Goal: Contribute content: Add original content to the website for others to see

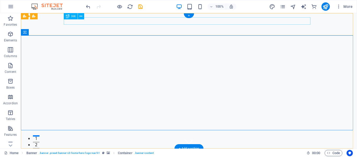
click at [103, 152] on div "hipnoterapi jogja" at bounding box center [189, 155] width 247 height 7
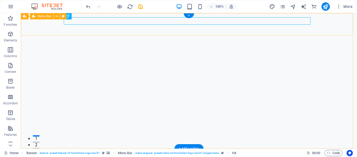
click at [116, 148] on div "hipnoterapi jogja Beranda Tentang Kami Layanan Hubungi Kami Testimoni" at bounding box center [189, 159] width 336 height 22
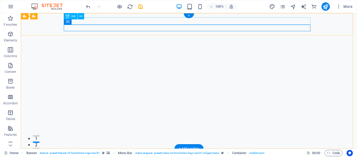
click at [112, 152] on div "hipnoterapi jogja" at bounding box center [189, 155] width 247 height 7
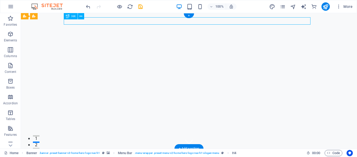
click at [112, 152] on div "hipnoterapi jogja" at bounding box center [189, 155] width 247 height 7
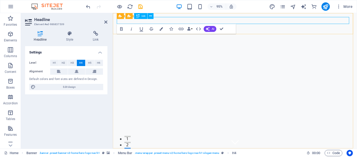
drag, startPoint x: 171, startPoint y: 21, endPoint x: 112, endPoint y: 21, distance: 59.1
click at [161, 29] on icon "button" at bounding box center [161, 28] width 3 height 3
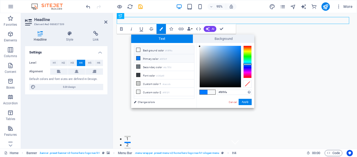
click at [137, 49] on icon at bounding box center [138, 50] width 4 height 4
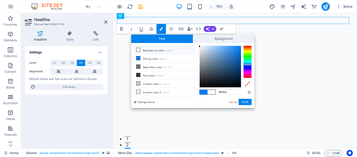
click at [137, 49] on icon at bounding box center [138, 50] width 4 height 4
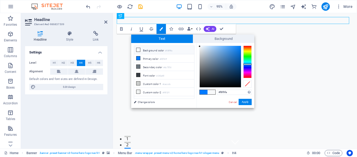
click at [137, 49] on icon at bounding box center [138, 50] width 4 height 4
click at [168, 37] on span "Text" at bounding box center [162, 38] width 62 height 8
click at [137, 67] on icon at bounding box center [138, 67] width 4 height 4
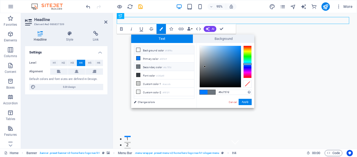
click at [138, 48] on icon at bounding box center [138, 50] width 4 height 4
type input "#f8f9fa"
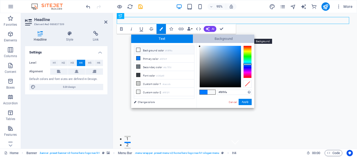
click at [220, 37] on span "Background" at bounding box center [224, 38] width 62 height 8
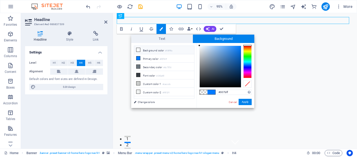
click at [137, 48] on icon at bounding box center [138, 50] width 4 height 4
type input "rgba(248, 249, 250, 0)"
click at [217, 40] on span "Background" at bounding box center [224, 38] width 62 height 8
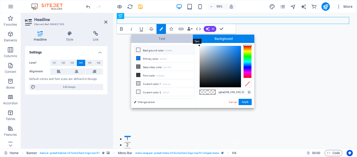
click at [162, 36] on span "Text" at bounding box center [162, 38] width 62 height 8
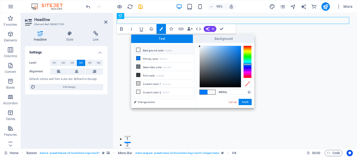
click at [138, 50] on icon at bounding box center [138, 50] width 4 height 4
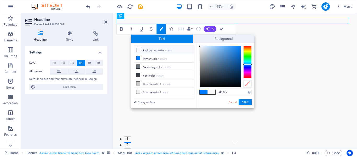
click at [138, 50] on icon at bounding box center [138, 50] width 4 height 4
click at [138, 56] on icon at bounding box center [138, 58] width 4 height 4
click at [137, 48] on icon at bounding box center [138, 50] width 4 height 4
type input "#f8f9fa"
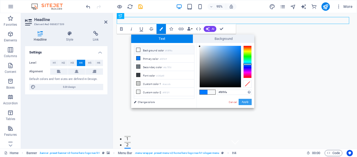
click at [247, 102] on button "Apply" at bounding box center [245, 102] width 13 height 6
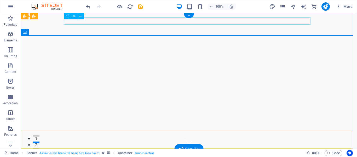
click at [101, 152] on div "hipnoterapi jogja" at bounding box center [189, 155] width 247 height 7
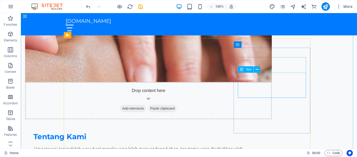
scroll to position [308, 0]
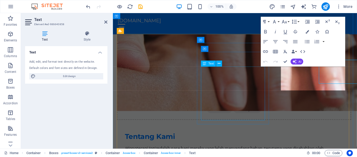
scroll to position [315, 0]
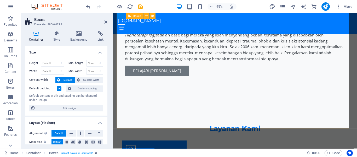
scroll to position [427, 0]
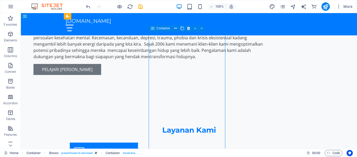
scroll to position [425, 0]
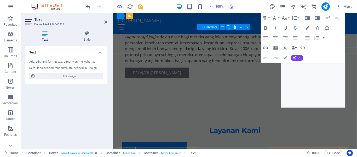
scroll to position [432, 0]
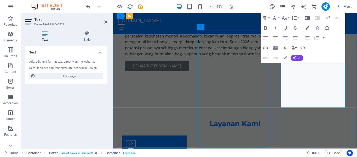
scroll to position [425, 0]
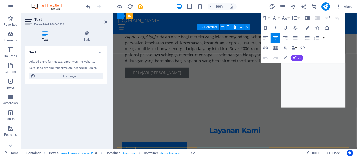
scroll to position [432, 0]
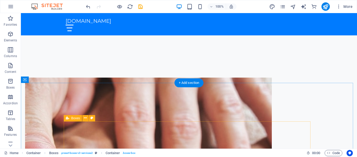
scroll to position [0, 0]
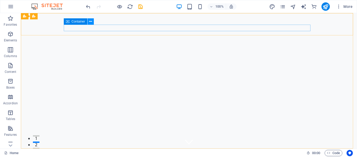
click at [91, 21] on icon at bounding box center [90, 21] width 3 height 5
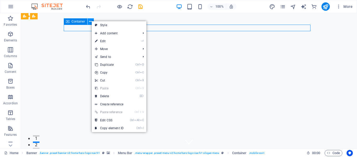
click at [91, 21] on icon at bounding box center [90, 21] width 3 height 5
click at [86, 20] on div "Container" at bounding box center [76, 21] width 24 height 6
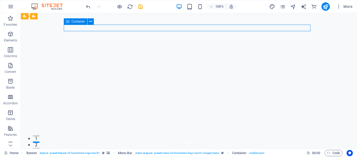
click at [86, 20] on div "Container" at bounding box center [76, 21] width 24 height 6
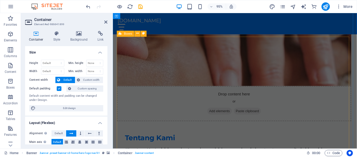
scroll to position [313, 0]
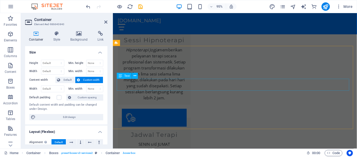
scroll to position [559, 0]
click at [325, 5] on icon "publish" at bounding box center [325, 7] width 6 height 6
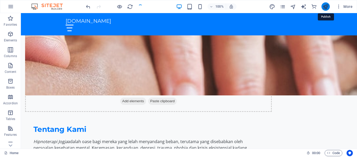
click at [326, 7] on icon "publish" at bounding box center [325, 7] width 6 height 6
checkbox input "false"
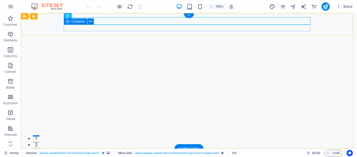
drag, startPoint x: 231, startPoint y: 35, endPoint x: 231, endPoint y: 27, distance: 8.6
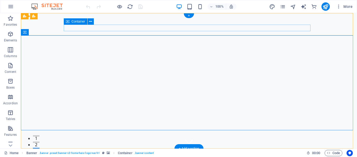
drag, startPoint x: 223, startPoint y: 35, endPoint x: 223, endPoint y: 25, distance: 10.2
click at [124, 152] on div "[DOMAIN_NAME]" at bounding box center [189, 155] width 247 height 7
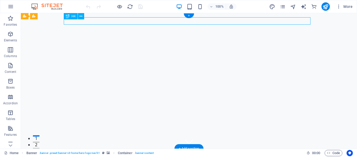
click at [124, 152] on div "[DOMAIN_NAME]" at bounding box center [189, 155] width 247 height 7
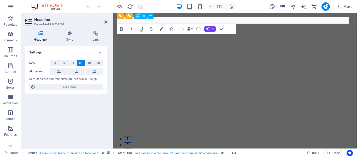
drag, startPoint x: 180, startPoint y: 21, endPoint x: 115, endPoint y: 20, distance: 65.3
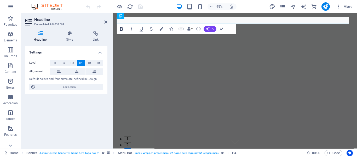
click at [121, 29] on icon "button" at bounding box center [121, 28] width 3 height 3
click at [191, 29] on button "Data Bindings" at bounding box center [189, 29] width 7 height 10
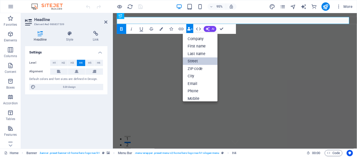
click at [196, 60] on link "Street" at bounding box center [200, 61] width 35 height 8
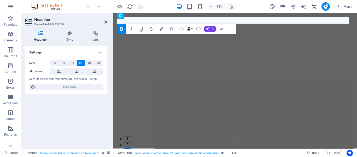
click at [192, 29] on button "Data Bindings" at bounding box center [189, 29] width 7 height 10
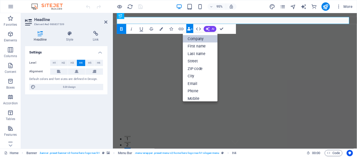
click at [195, 39] on link "Company" at bounding box center [200, 39] width 35 height 8
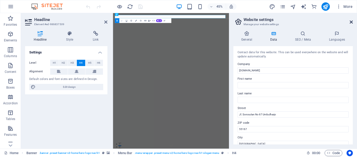
click at [351, 22] on icon at bounding box center [351, 22] width 3 height 4
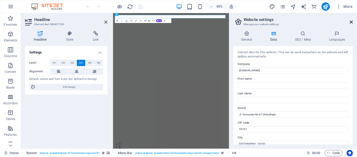
click at [352, 23] on icon at bounding box center [351, 22] width 3 height 4
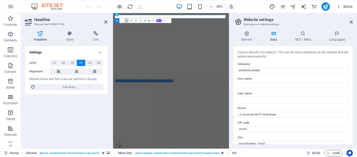
click at [125, 21] on icon "button" at bounding box center [126, 20] width 3 height 3
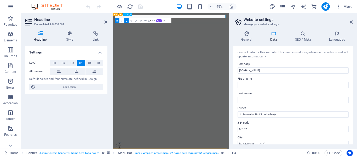
click at [150, 20] on button "Data Bindings" at bounding box center [149, 20] width 3 height 5
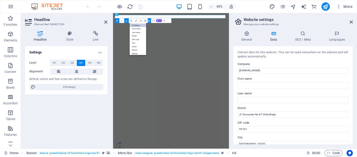
click at [137, 24] on link "Company" at bounding box center [138, 26] width 16 height 4
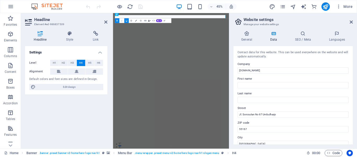
click at [150, 19] on button "Data Bindings" at bounding box center [149, 20] width 3 height 5
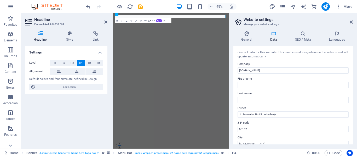
click at [150, 20] on button "Data Bindings" at bounding box center [149, 20] width 3 height 5
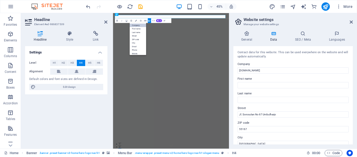
click at [139, 24] on link "Company" at bounding box center [138, 26] width 16 height 4
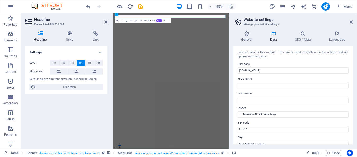
click at [136, 22] on button "Colors" at bounding box center [136, 20] width 4 height 5
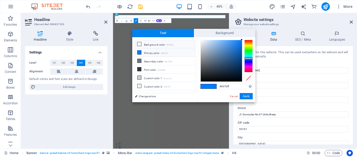
click at [140, 45] on icon at bounding box center [139, 44] width 4 height 4
click at [140, 52] on icon at bounding box center [139, 52] width 4 height 4
type input "#007bff"
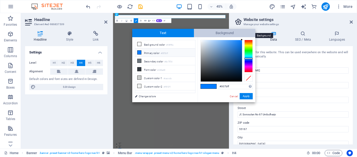
click at [231, 36] on span "Background" at bounding box center [225, 33] width 62 height 8
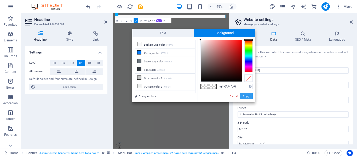
click at [249, 97] on button "Apply" at bounding box center [246, 96] width 13 height 6
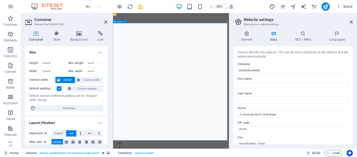
click at [351, 21] on icon at bounding box center [351, 22] width 3 height 4
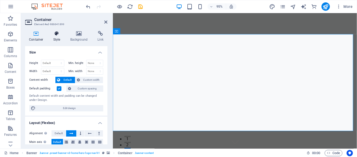
click at [55, 35] on icon at bounding box center [56, 33] width 15 height 5
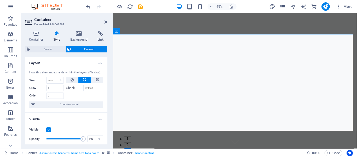
click at [55, 32] on icon at bounding box center [56, 33] width 15 height 5
click at [79, 33] on icon at bounding box center [78, 33] width 25 height 5
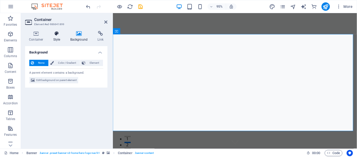
click at [56, 33] on icon at bounding box center [56, 33] width 15 height 5
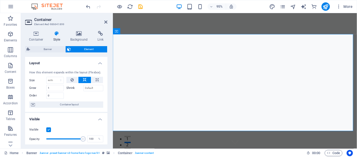
click at [56, 33] on icon at bounding box center [56, 33] width 15 height 5
click at [78, 35] on icon at bounding box center [78, 33] width 25 height 5
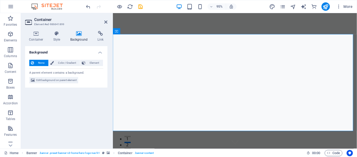
click at [78, 35] on icon at bounding box center [78, 33] width 25 height 5
click at [57, 34] on icon at bounding box center [56, 33] width 15 height 5
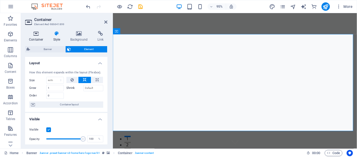
click at [35, 33] on icon at bounding box center [36, 33] width 22 height 5
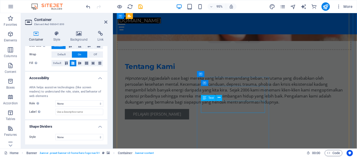
scroll to position [380, 0]
click at [219, 99] on icon at bounding box center [219, 99] width 3 height 5
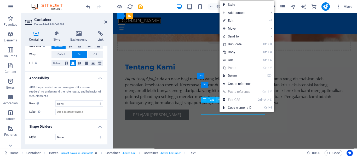
scroll to position [373, 0]
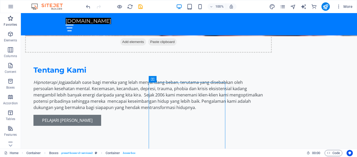
click at [10, 20] on icon "button" at bounding box center [10, 18] width 6 height 6
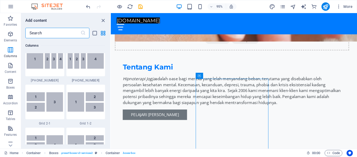
scroll to position [616, 0]
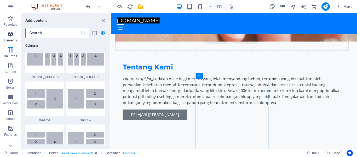
click at [9, 33] on icon "button" at bounding box center [10, 34] width 6 height 6
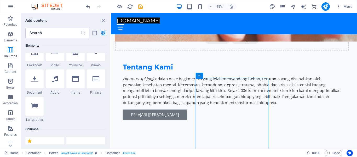
scroll to position [175, 0]
click at [10, 64] on icon "button" at bounding box center [10, 65] width 6 height 6
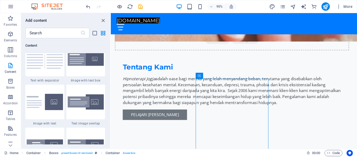
scroll to position [971, 0]
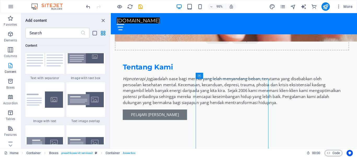
click at [11, 67] on icon "button" at bounding box center [10, 65] width 6 height 6
click at [9, 84] on span "Boxes" at bounding box center [10, 84] width 21 height 13
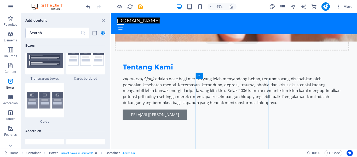
scroll to position [1584, 0]
click at [10, 97] on icon "button" at bounding box center [10, 97] width 6 height 6
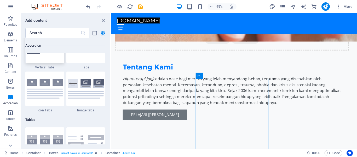
scroll to position [1770, 0]
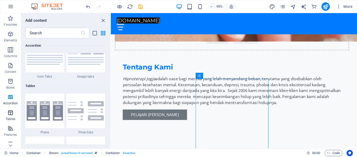
click at [9, 111] on icon "button" at bounding box center [10, 112] width 6 height 6
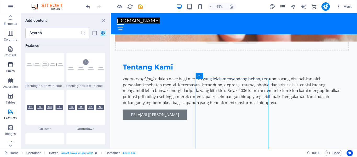
scroll to position [0, 0]
click at [104, 20] on icon "close panel" at bounding box center [103, 21] width 6 height 6
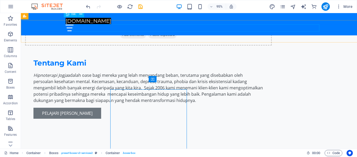
scroll to position [373, 0]
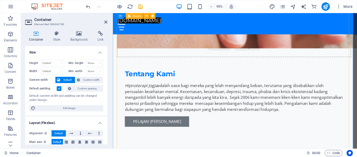
scroll to position [380, 0]
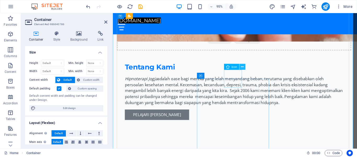
click at [242, 66] on icon at bounding box center [242, 66] width 3 height 5
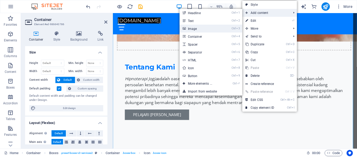
click at [217, 28] on link "Ctrl 3 Image" at bounding box center [201, 29] width 43 height 8
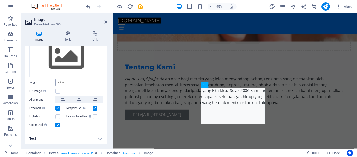
scroll to position [0, 0]
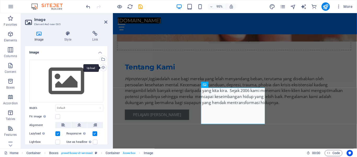
click at [102, 67] on div "Upload" at bounding box center [103, 68] width 8 height 8
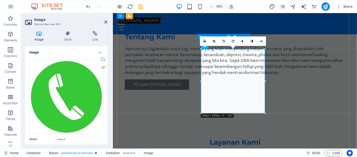
scroll to position [421, 0]
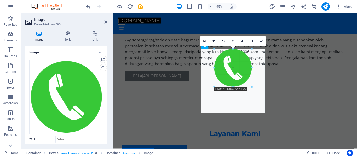
drag, startPoint x: 265, startPoint y: 113, endPoint x: 236, endPoint y: 83, distance: 41.8
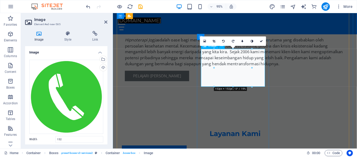
type input "152"
select select "px"
click at [252, 62] on div at bounding box center [252, 68] width 2 height 38
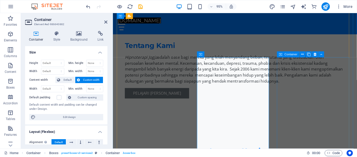
scroll to position [403, 0]
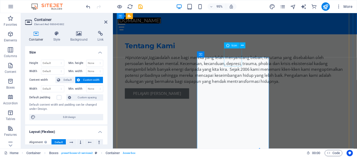
click at [242, 45] on icon at bounding box center [242, 45] width 3 height 5
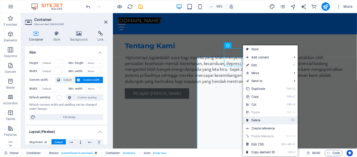
click at [259, 120] on link "⌦ Delete" at bounding box center [260, 120] width 35 height 8
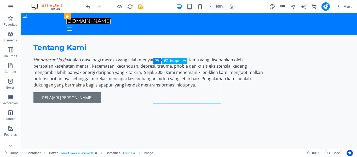
select select "px"
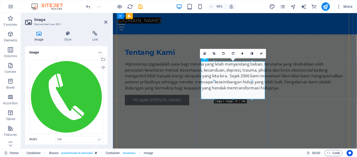
scroll to position [403, 0]
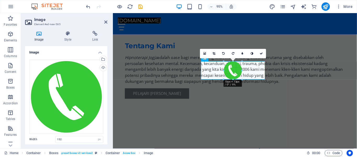
drag, startPoint x: 252, startPoint y: 99, endPoint x: 232, endPoint y: 75, distance: 31.9
type input "73"
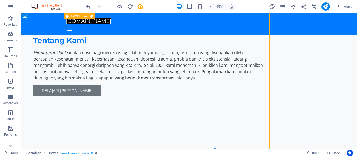
scroll to position [396, 0]
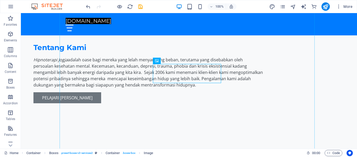
drag, startPoint x: 187, startPoint y: 73, endPoint x: 187, endPoint y: 61, distance: 12.0
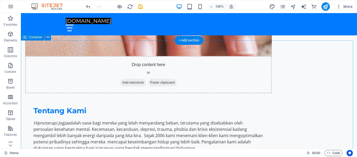
scroll to position [229, 0]
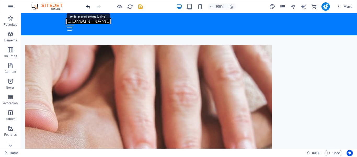
click at [88, 7] on icon "undo" at bounding box center [88, 7] width 6 height 6
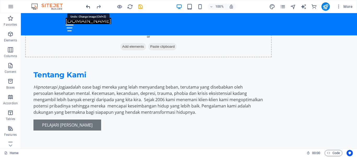
scroll to position [389, 0]
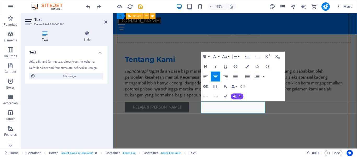
scroll to position [396, 0]
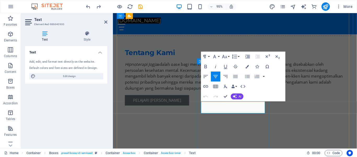
drag, startPoint x: 245, startPoint y: 115, endPoint x: 270, endPoint y: 115, distance: 25.1
drag, startPoint x: 245, startPoint y: 113, endPoint x: 270, endPoint y: 114, distance: 25.1
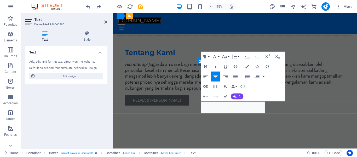
click at [205, 85] on icon "button" at bounding box center [206, 86] width 6 height 6
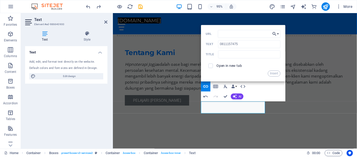
click at [277, 34] on button "Choose Link" at bounding box center [275, 34] width 9 height 8
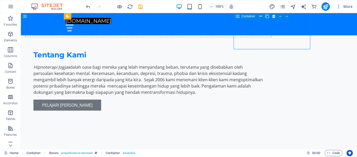
scroll to position [389, 0]
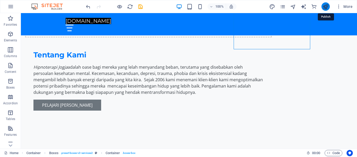
click at [325, 6] on icon "publish" at bounding box center [325, 7] width 6 height 6
checkbox input "false"
